Goal: Task Accomplishment & Management: Manage account settings

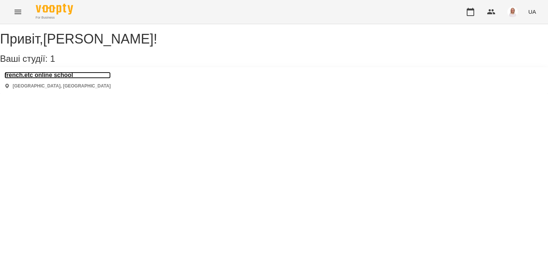
click at [56, 79] on h3 "french.etc online school" at bounding box center [57, 75] width 106 height 7
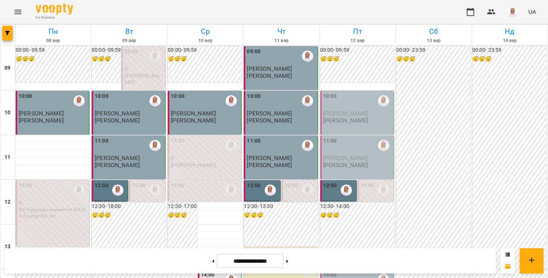
scroll to position [427, 0]
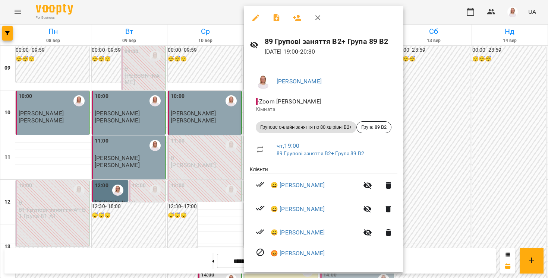
scroll to position [3, 0]
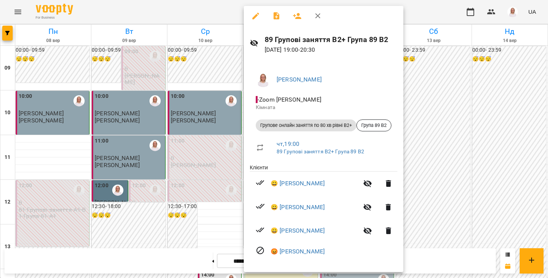
click at [209, 168] on div at bounding box center [274, 139] width 548 height 278
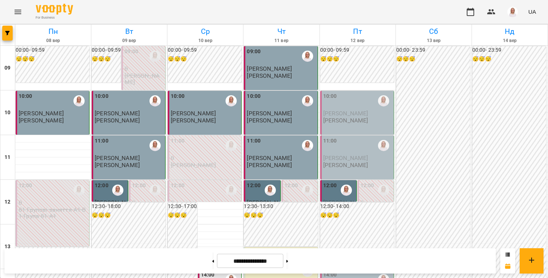
scroll to position [0, 0]
click at [332, 188] on label "12:00" at bounding box center [330, 186] width 14 height 8
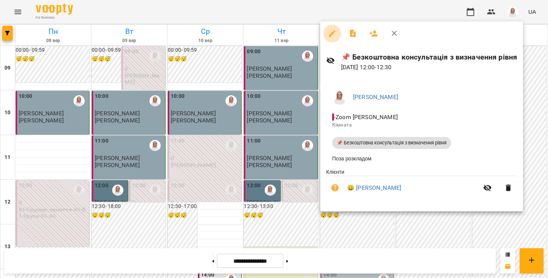
click at [331, 38] on button "button" at bounding box center [332, 34] width 18 height 18
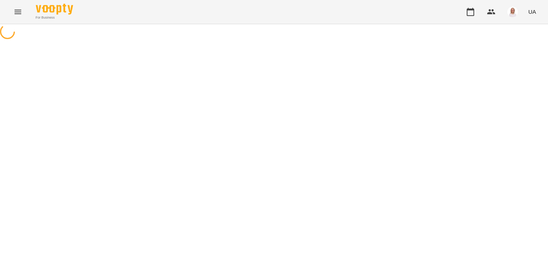
select select "**********"
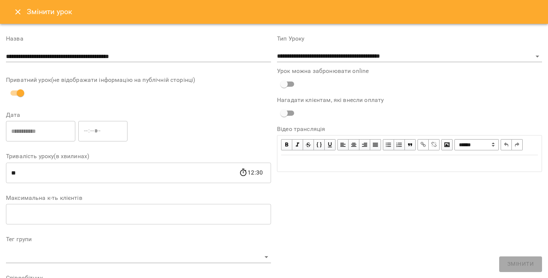
click at [16, 6] on button "Close" at bounding box center [18, 12] width 18 height 18
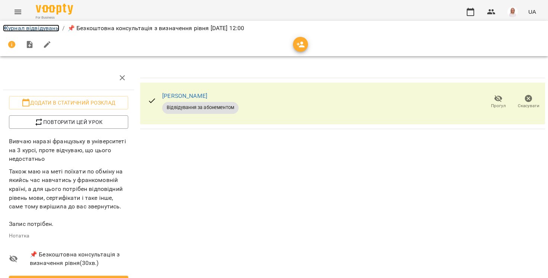
click at [31, 30] on link "Журнал відвідувань" at bounding box center [31, 28] width 56 height 7
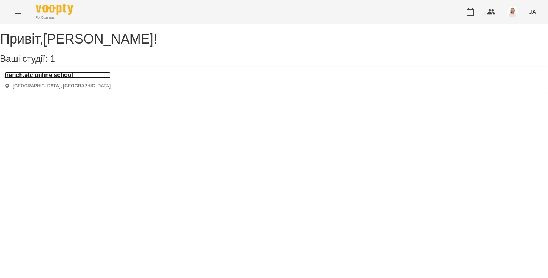
click at [70, 79] on h3 "french.etc online school" at bounding box center [57, 75] width 106 height 7
